Goal: Book appointment/travel/reservation

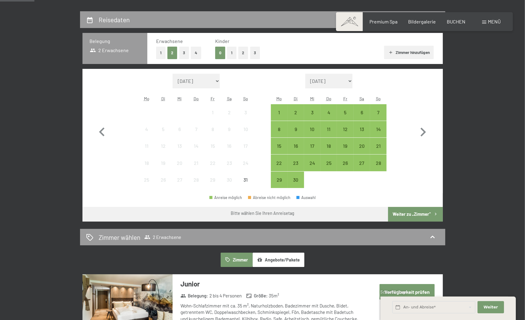
scroll to position [134, 0]
click at [162, 53] on button "1" at bounding box center [160, 53] width 9 height 12
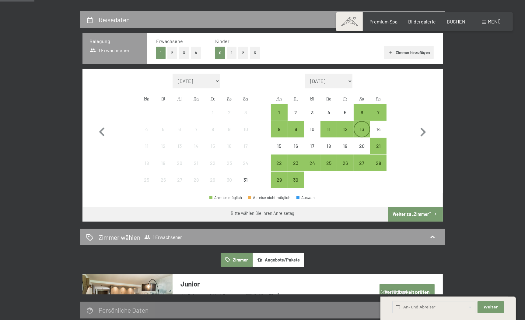
click at [365, 130] on div "13" at bounding box center [362, 134] width 15 height 15
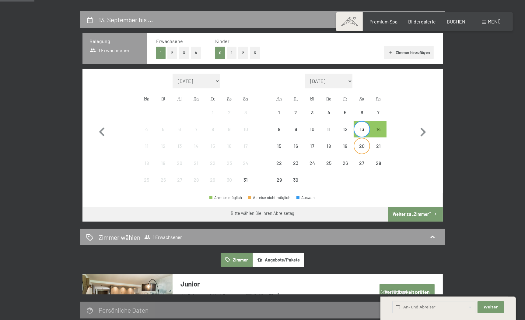
click at [362, 147] on div "20" at bounding box center [362, 150] width 15 height 15
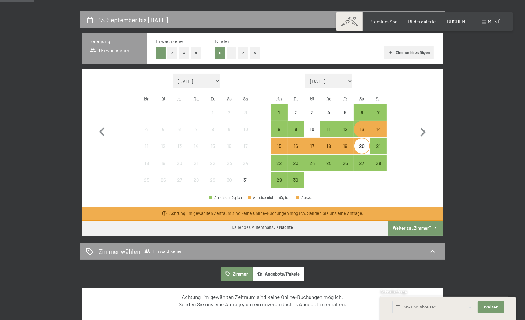
click at [411, 228] on button "Weiter zu „Zimmer“" at bounding box center [415, 228] width 55 height 15
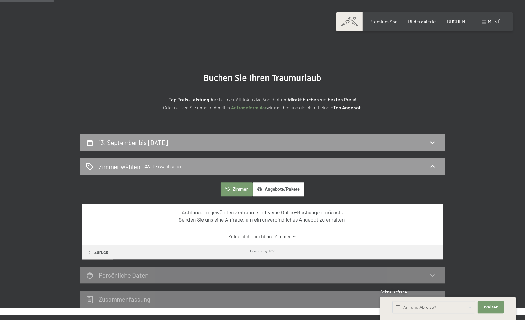
scroll to position [78, 0]
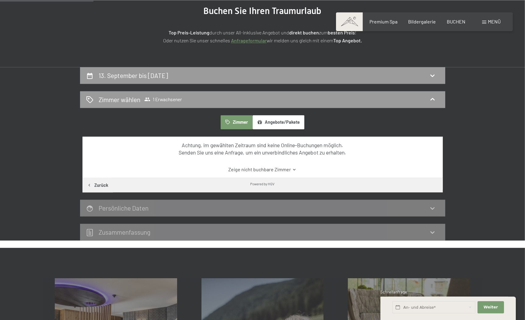
click at [273, 124] on button "Angebote/Pakete" at bounding box center [279, 122] width 52 height 14
click at [236, 121] on button "Zimmer" at bounding box center [237, 122] width 32 height 14
click at [168, 77] on h2 "13. September bis 20. September 2025" at bounding box center [133, 76] width 69 height 8
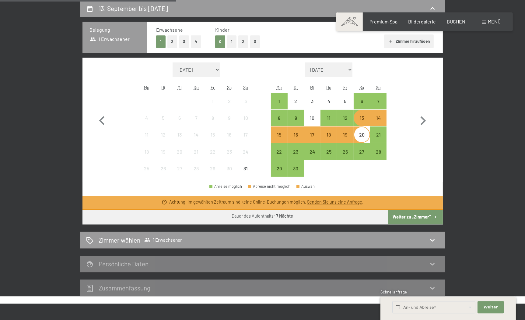
click at [381, 117] on div "14" at bounding box center [378, 122] width 15 height 15
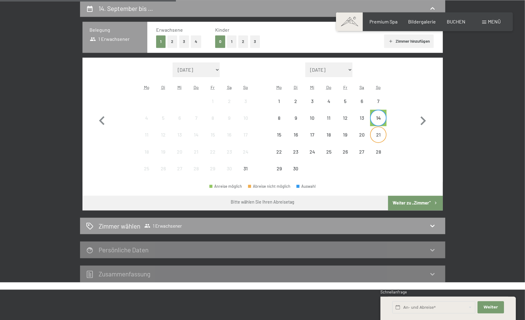
click at [381, 135] on div "21" at bounding box center [378, 139] width 15 height 15
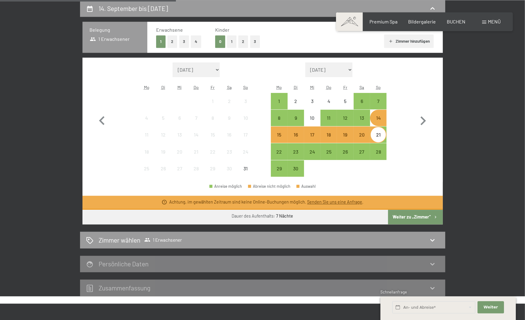
click at [413, 217] on button "Weiter zu „Zimmer“" at bounding box center [415, 217] width 55 height 15
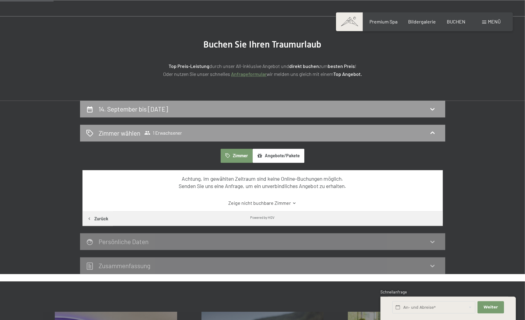
scroll to position [0, 0]
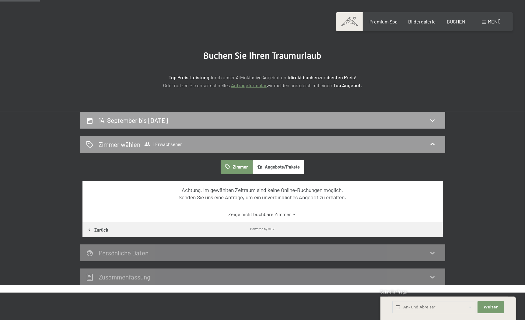
click at [259, 118] on div "14. September bis 21. September 2025" at bounding box center [262, 120] width 353 height 9
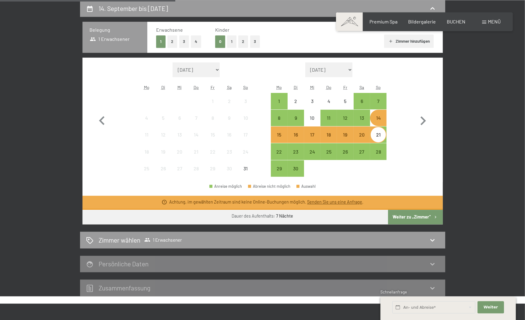
click at [368, 137] on div "20" at bounding box center [362, 139] width 15 height 15
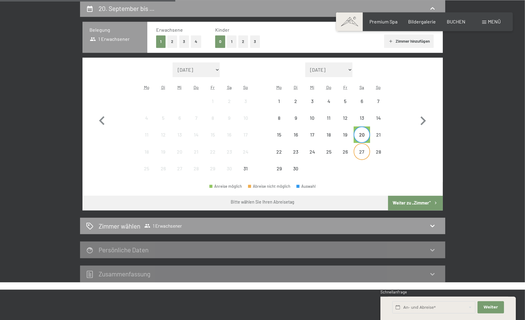
click at [361, 157] on div "27" at bounding box center [362, 156] width 15 height 15
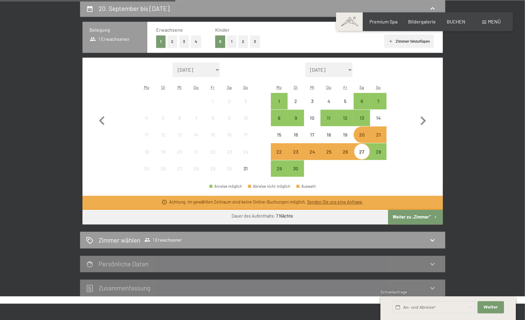
click at [398, 218] on button "Weiter zu „Zimmer“" at bounding box center [415, 217] width 55 height 15
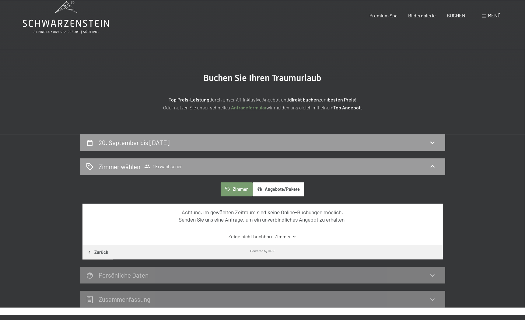
scroll to position [0, 0]
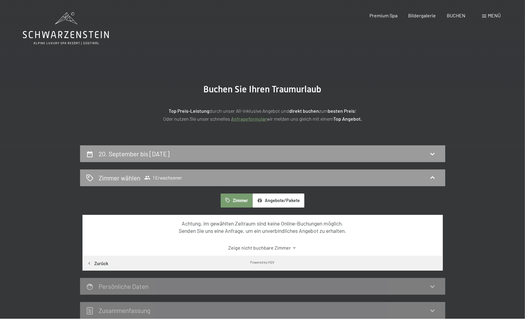
click at [68, 35] on icon at bounding box center [66, 28] width 86 height 33
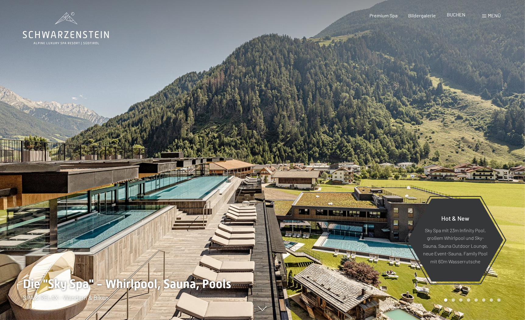
click at [458, 15] on span "BUCHEN" at bounding box center [456, 15] width 19 height 6
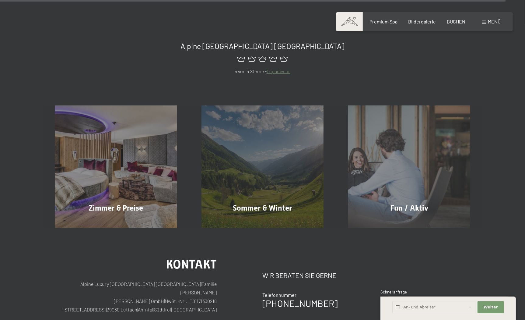
scroll to position [2848, 0]
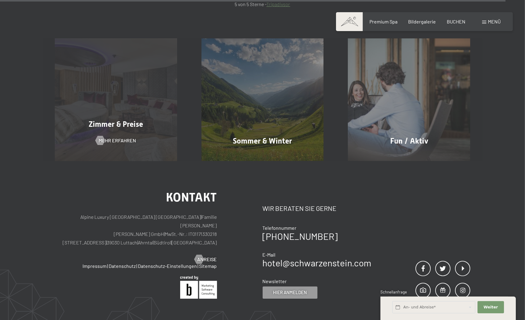
click at [102, 96] on div "Zimmer & Preise Mehr erfahren" at bounding box center [116, 99] width 147 height 122
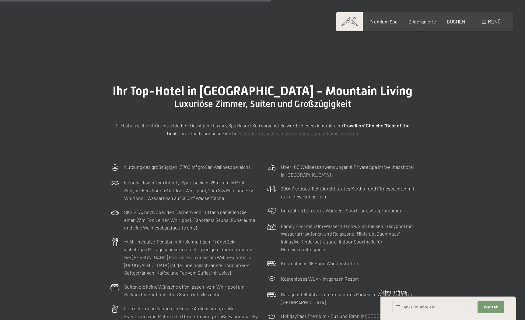
scroll to position [1106, 0]
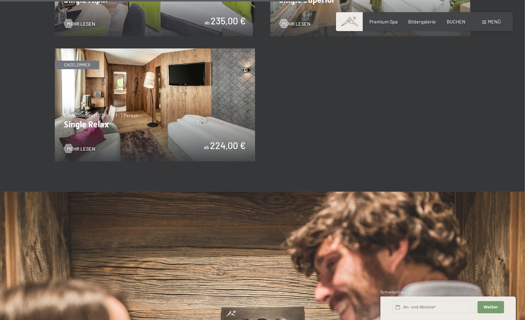
click at [147, 93] on img at bounding box center [155, 104] width 200 height 113
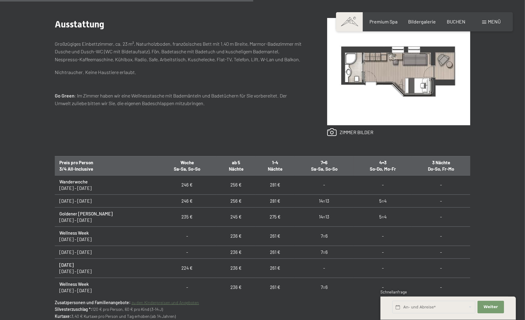
scroll to position [402, 0]
